Goal: Task Accomplishment & Management: Manage account settings

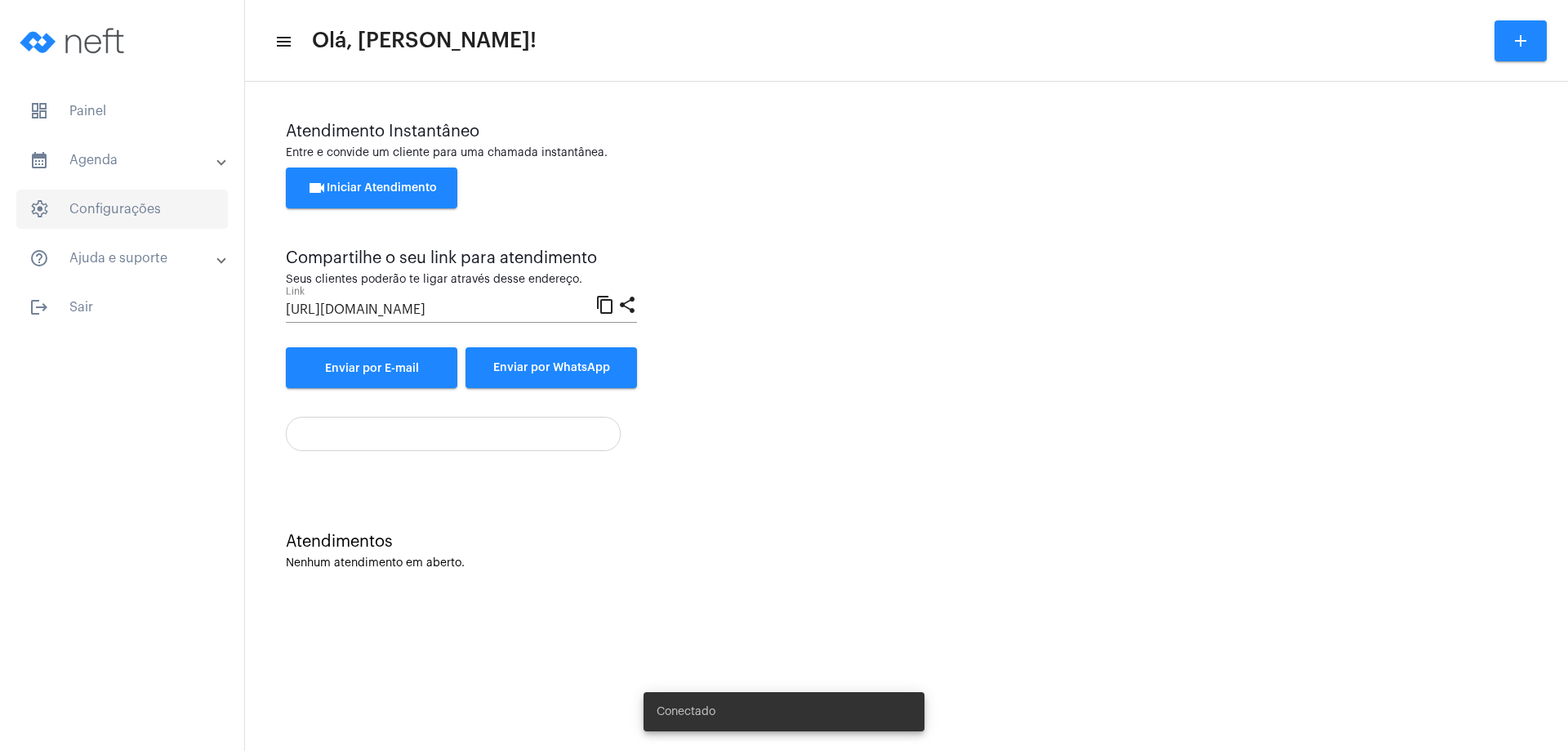
click at [145, 205] on span "settings Configurações" at bounding box center [122, 209] width 211 height 39
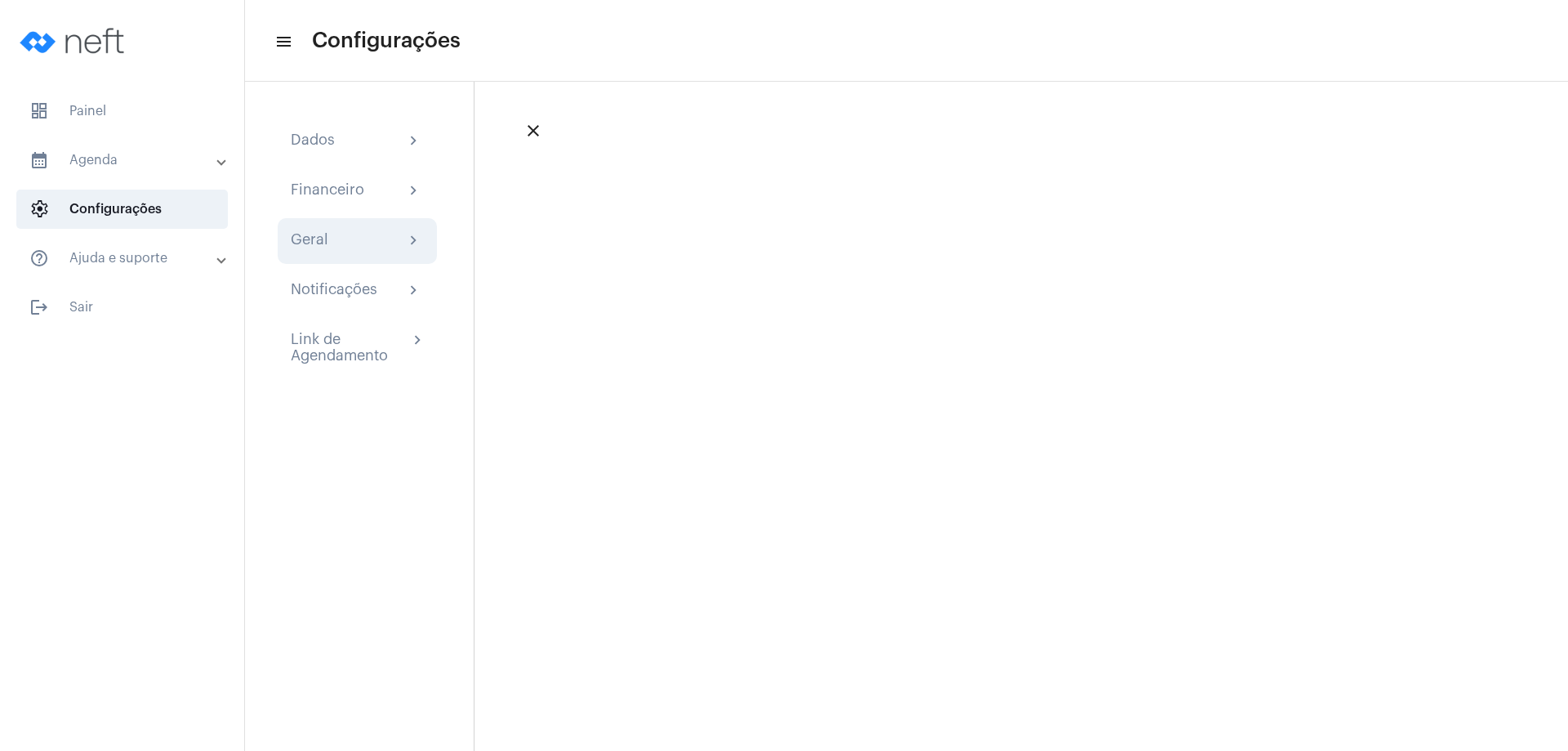
click at [343, 241] on div "Geral chevron_right" at bounding box center [357, 241] width 133 height 20
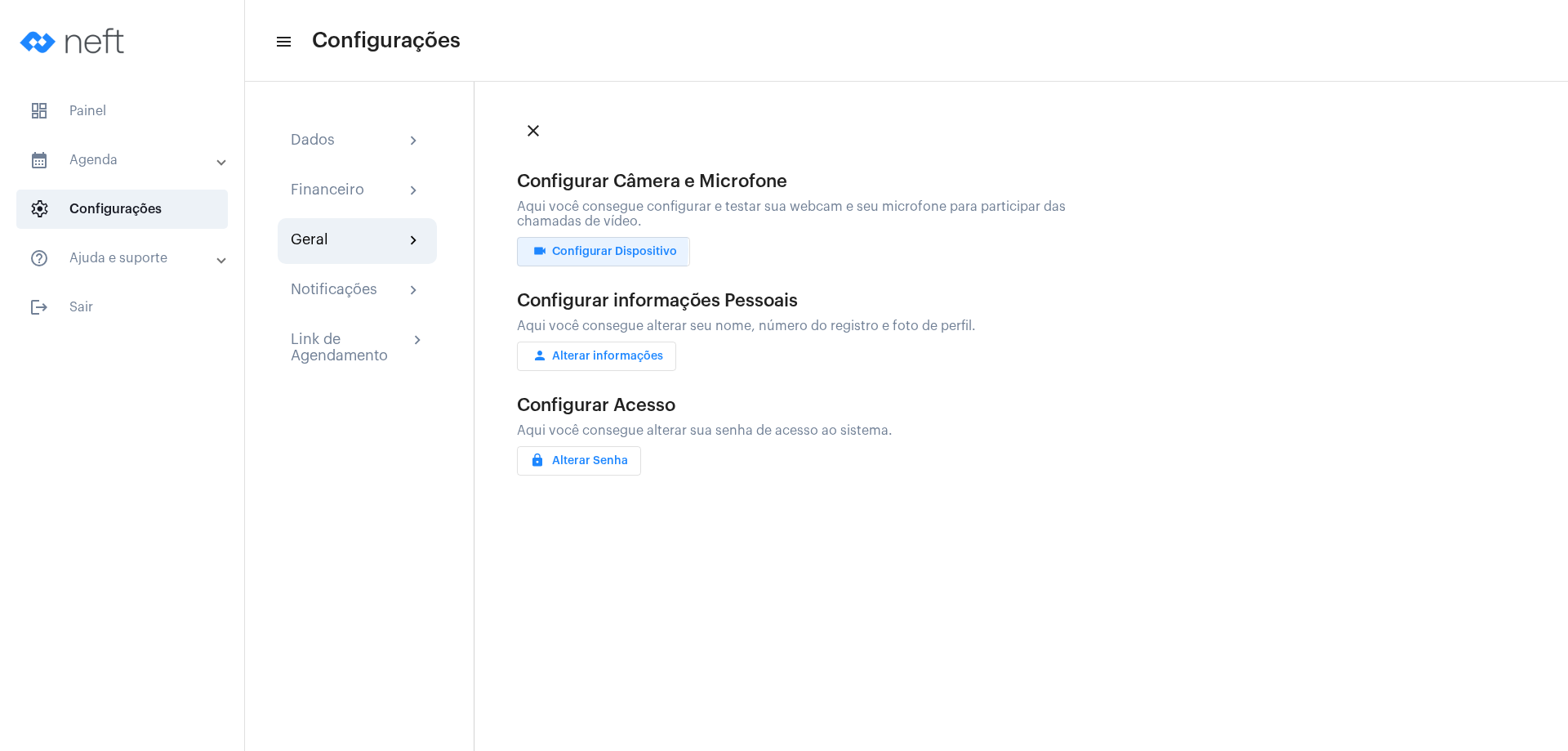
click at [568, 249] on span "videocam Configurar Dispositivo" at bounding box center [604, 252] width 147 height 12
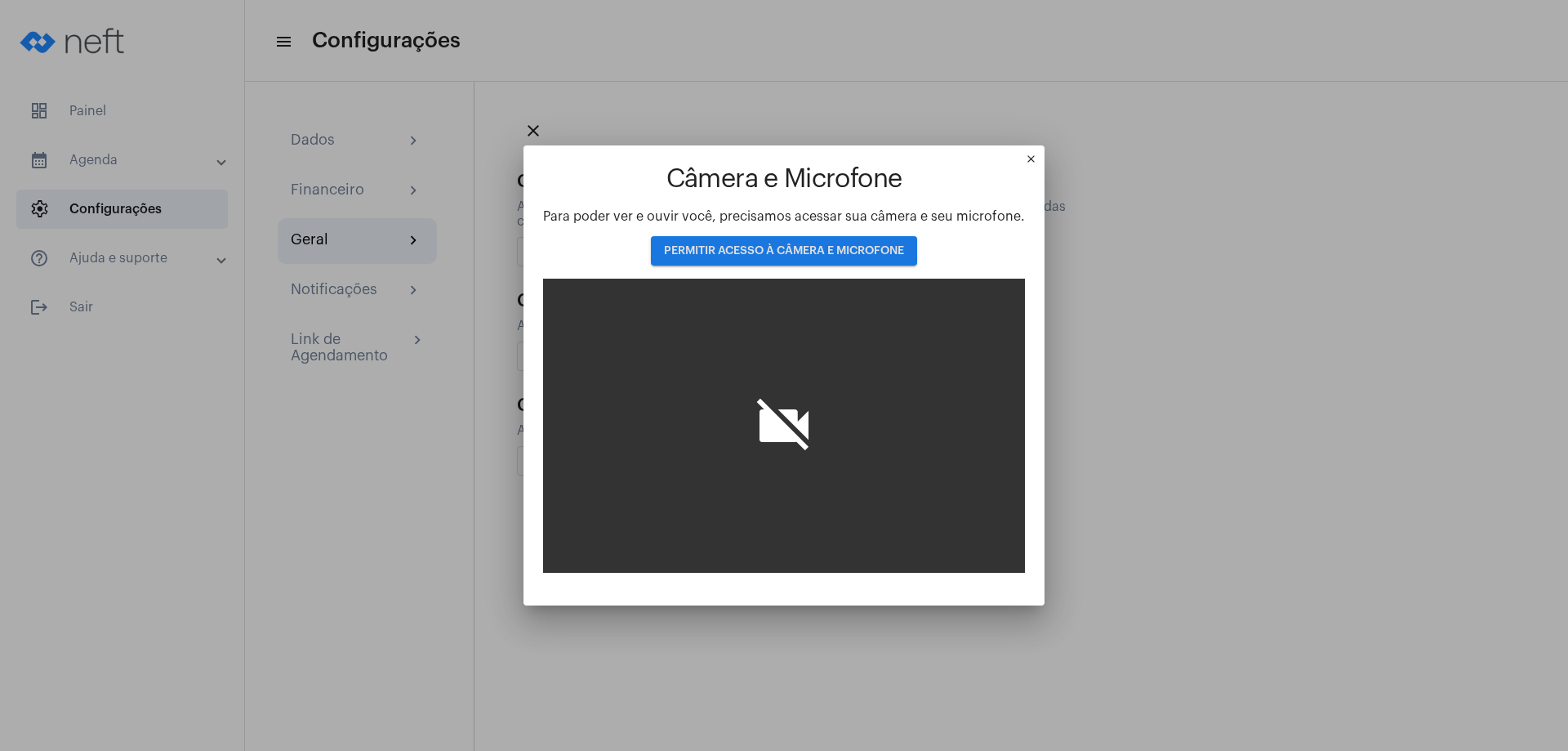
click at [841, 255] on span "PERMITIR ACESSO À CÂMERA E MICROFONE" at bounding box center [784, 251] width 240 height 12
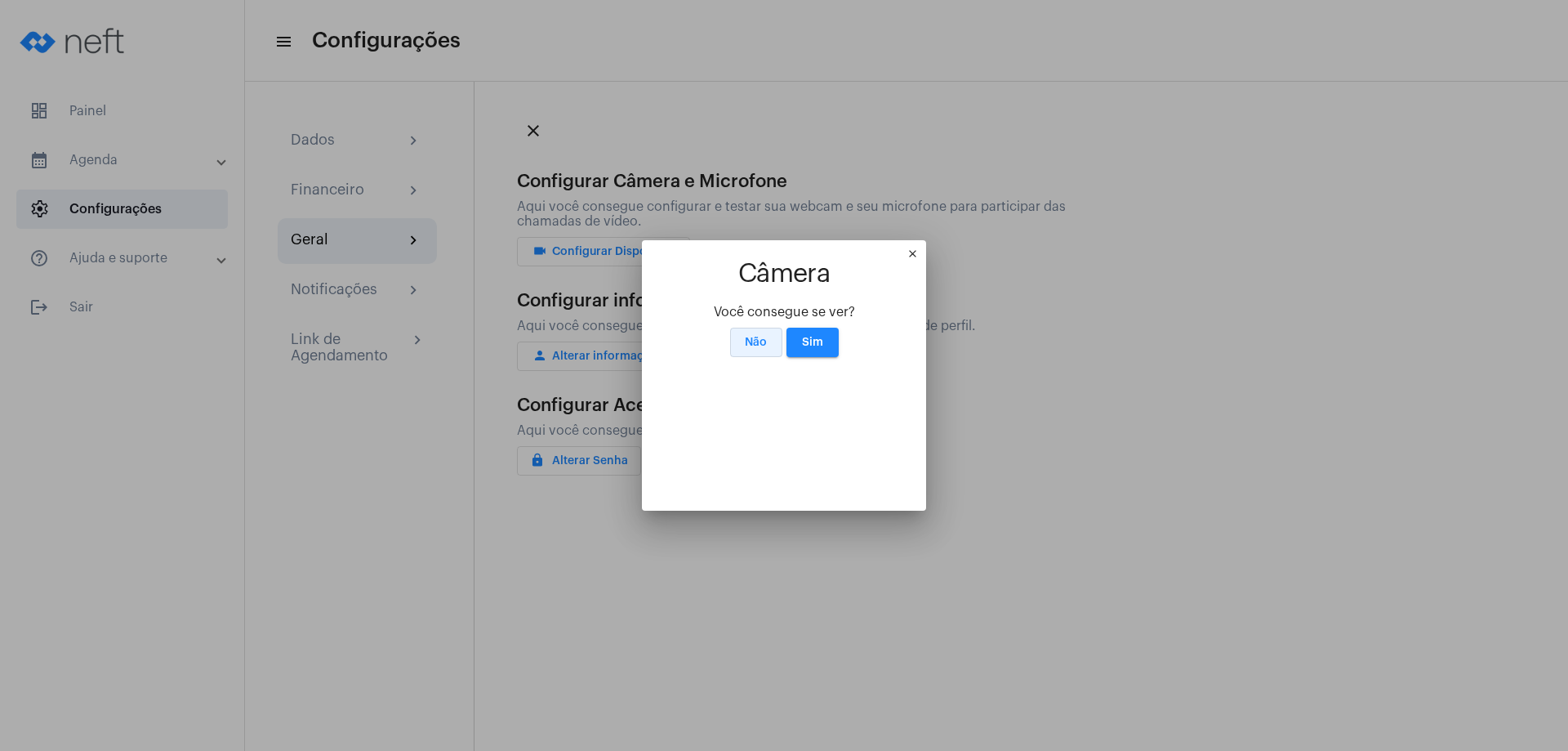
click at [761, 327] on button "Não" at bounding box center [756, 342] width 52 height 29
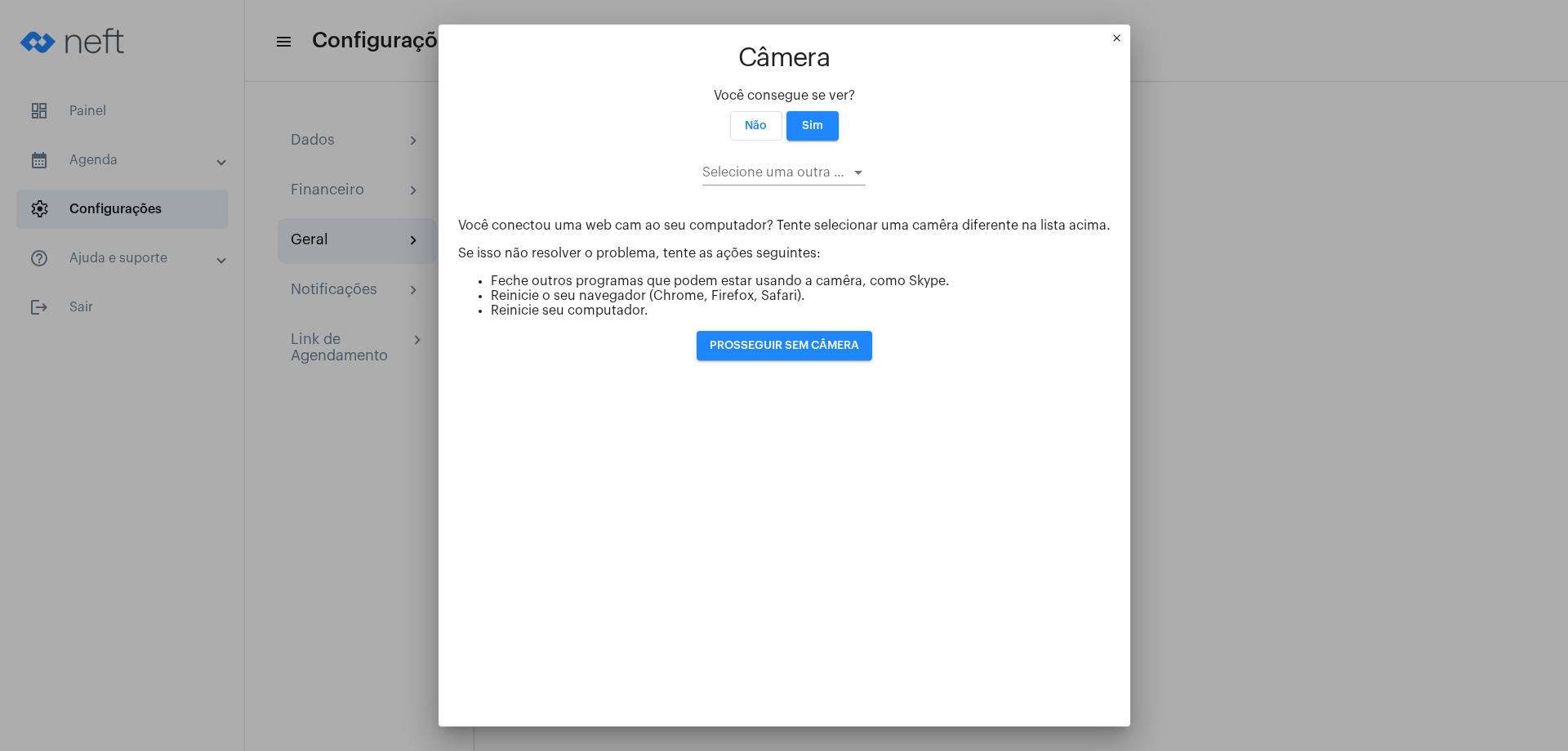
click at [854, 171] on div at bounding box center [858, 173] width 8 height 4
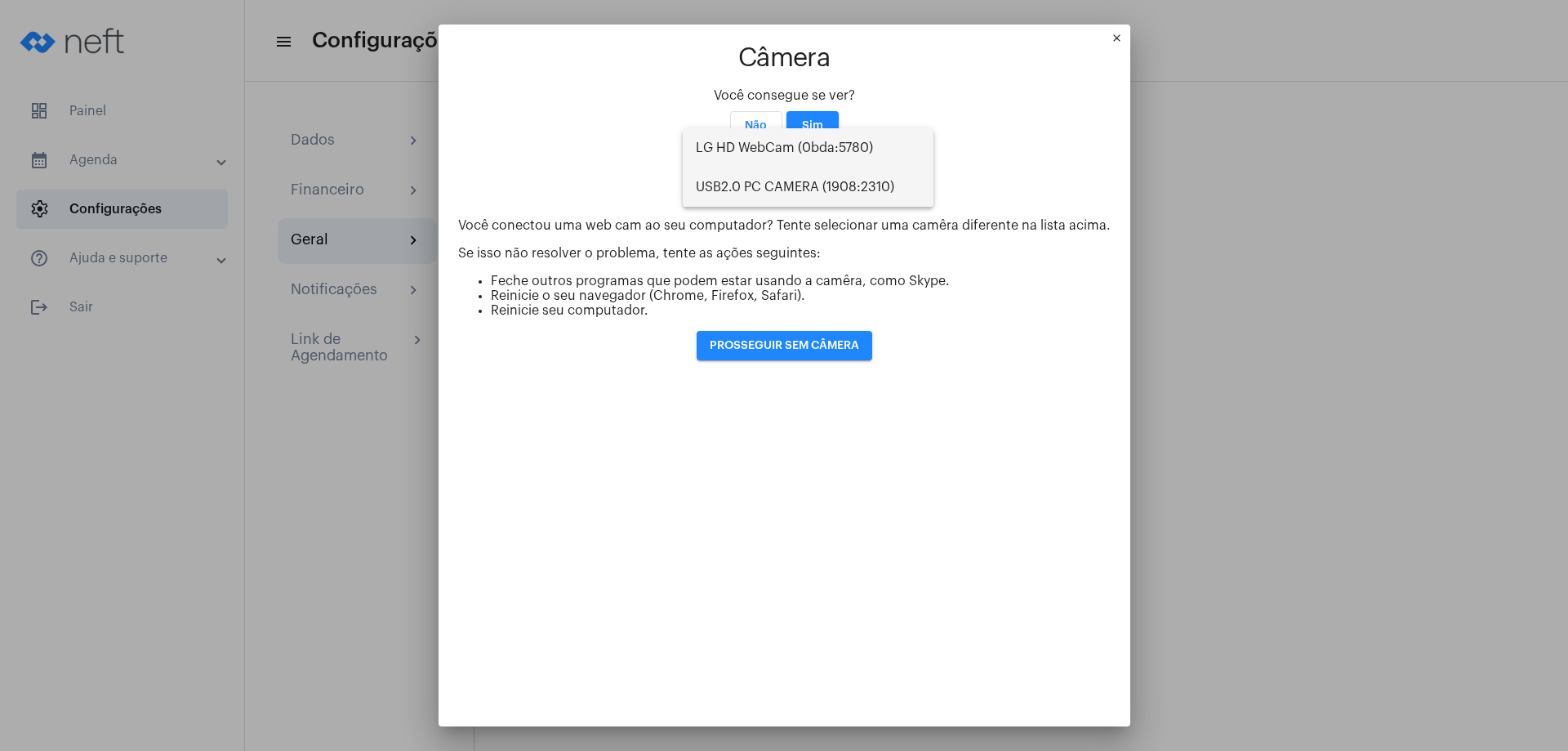
click at [829, 184] on span "USB2.0 PC CAMERA (1908:2310)" at bounding box center [808, 187] width 224 height 39
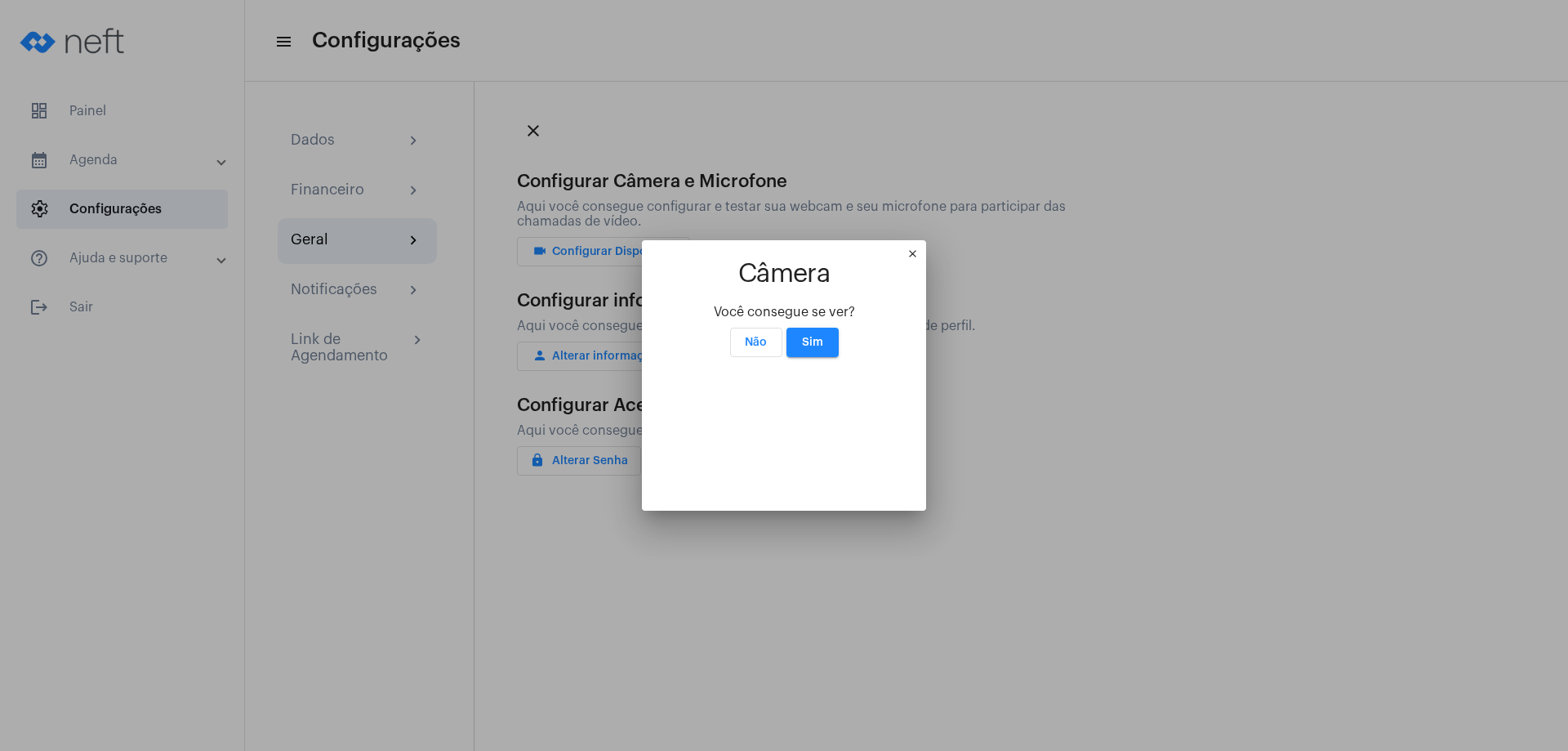
click at [829, 305] on div "Você consegue se ver?" at bounding box center [784, 312] width 245 height 15
click at [926, 248] on mat-icon "close" at bounding box center [916, 258] width 20 height 20
